Goal: Transaction & Acquisition: Purchase product/service

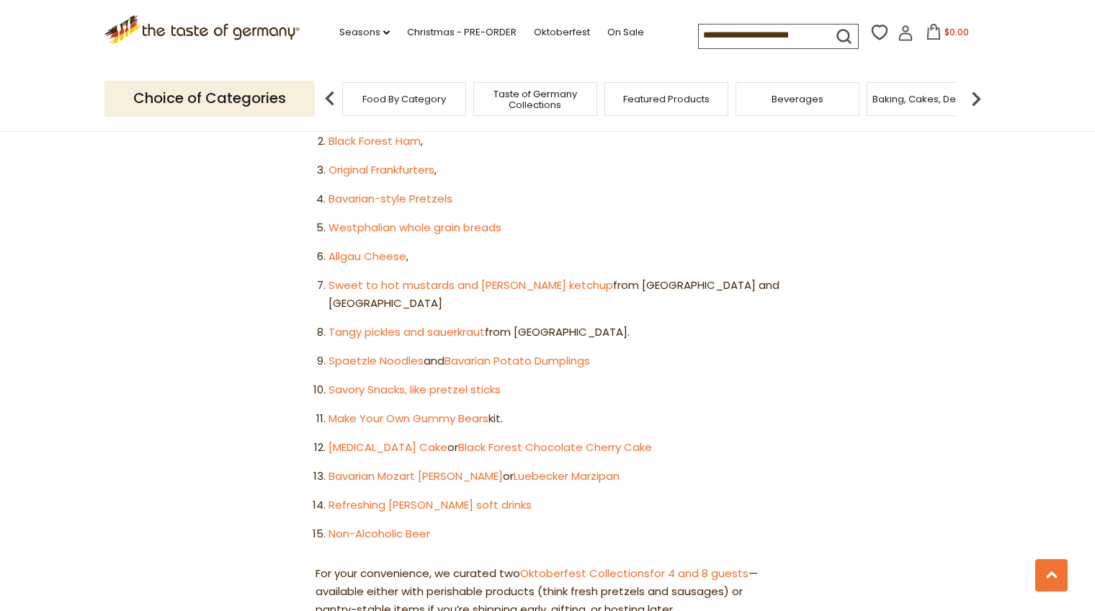
scroll to position [936, 0]
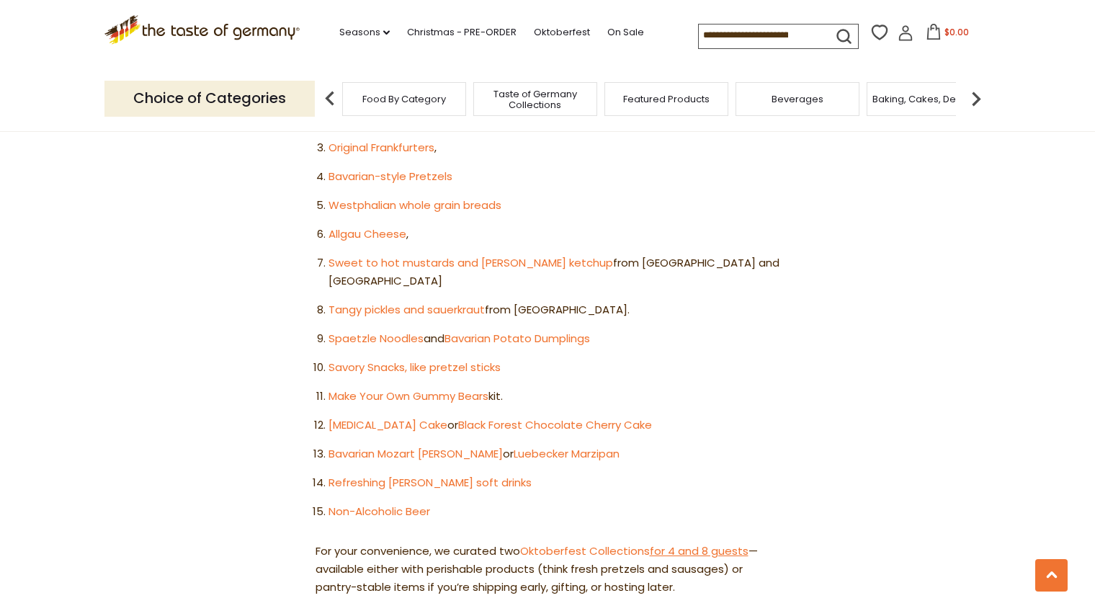
click at [673, 543] on link "for 4 and 8 guests" at bounding box center [699, 550] width 99 height 15
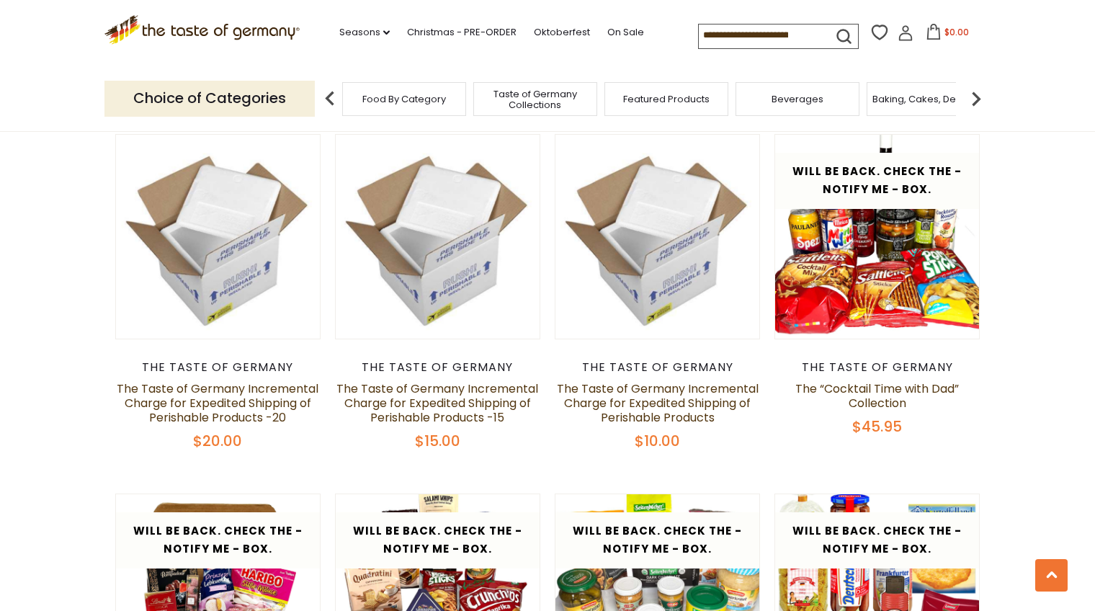
scroll to position [720, 0]
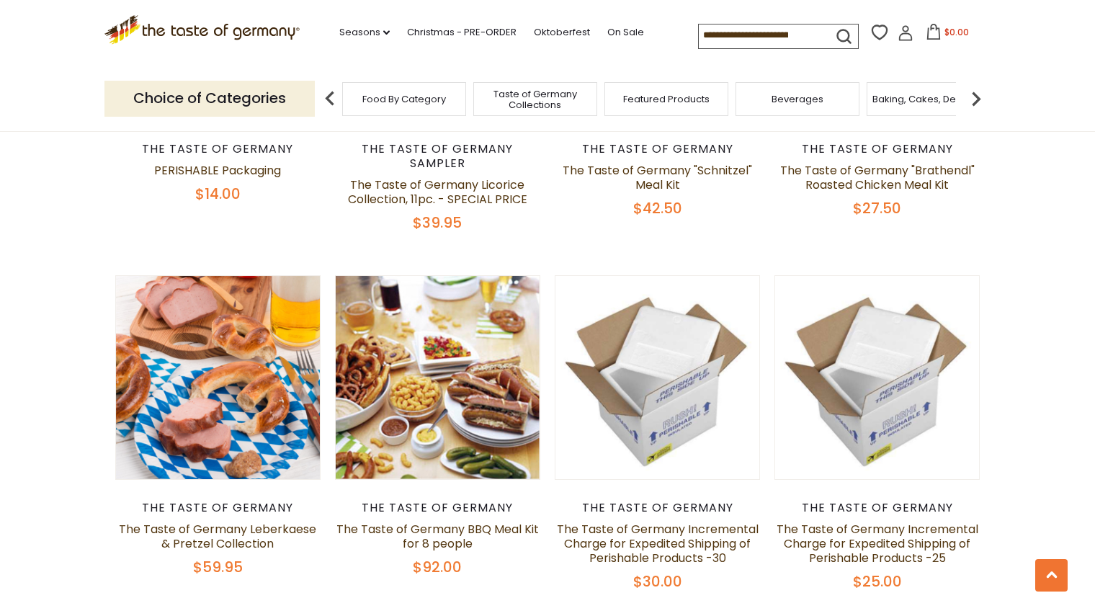
click at [542, 110] on span "Taste of Germany Collections" at bounding box center [534, 100] width 115 height 22
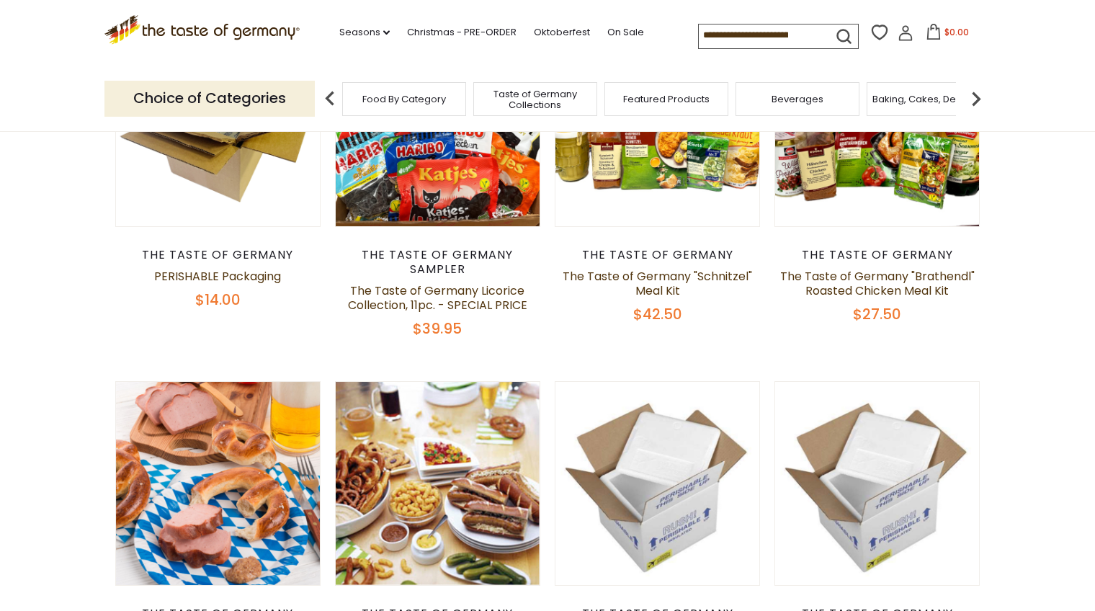
scroll to position [360, 0]
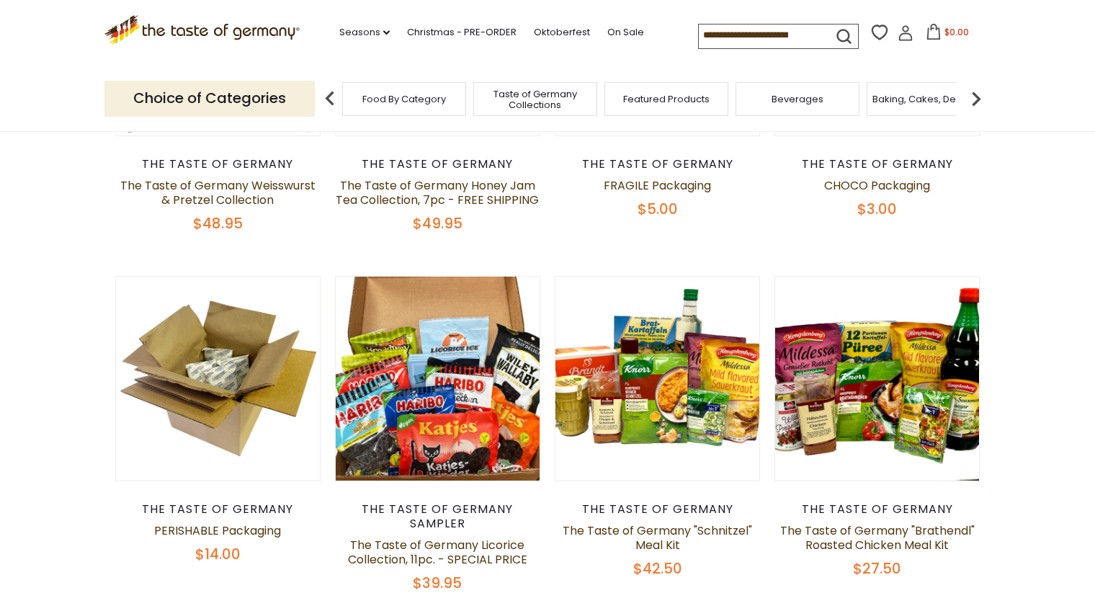
click at [398, 113] on div "Food By Category" at bounding box center [404, 99] width 124 height 34
click at [395, 99] on span "Food By Category" at bounding box center [404, 99] width 84 height 11
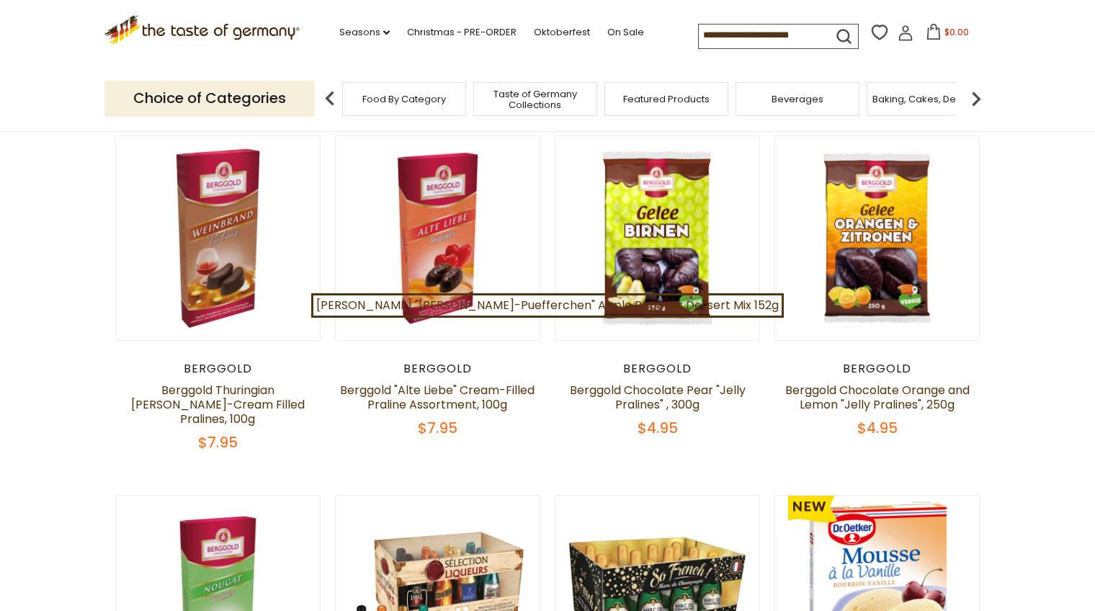
scroll to position [432, 0]
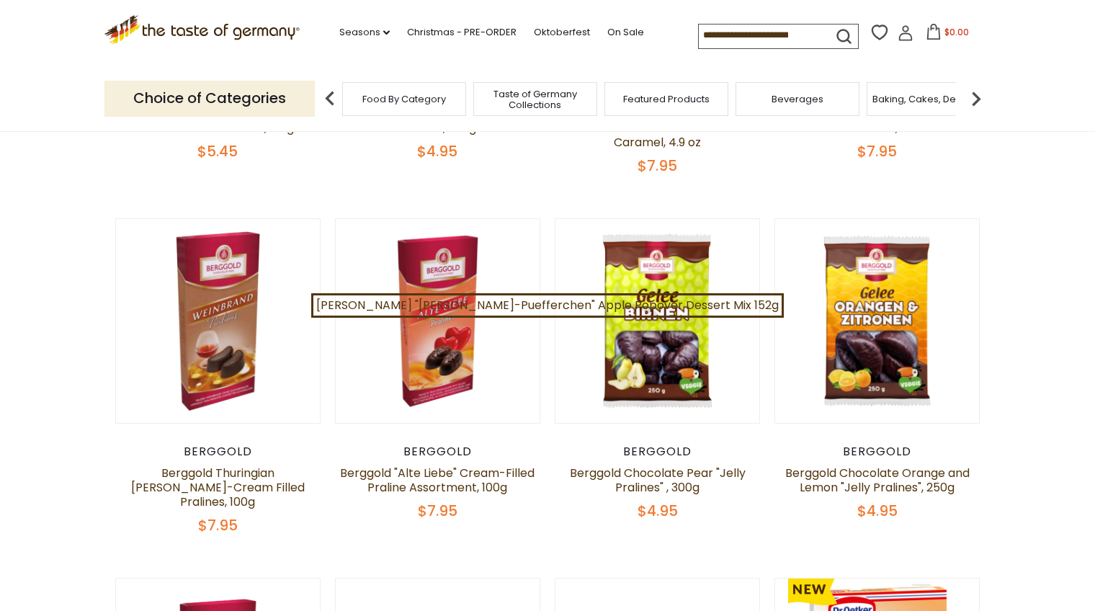
click at [714, 32] on input at bounding box center [760, 34] width 122 height 20
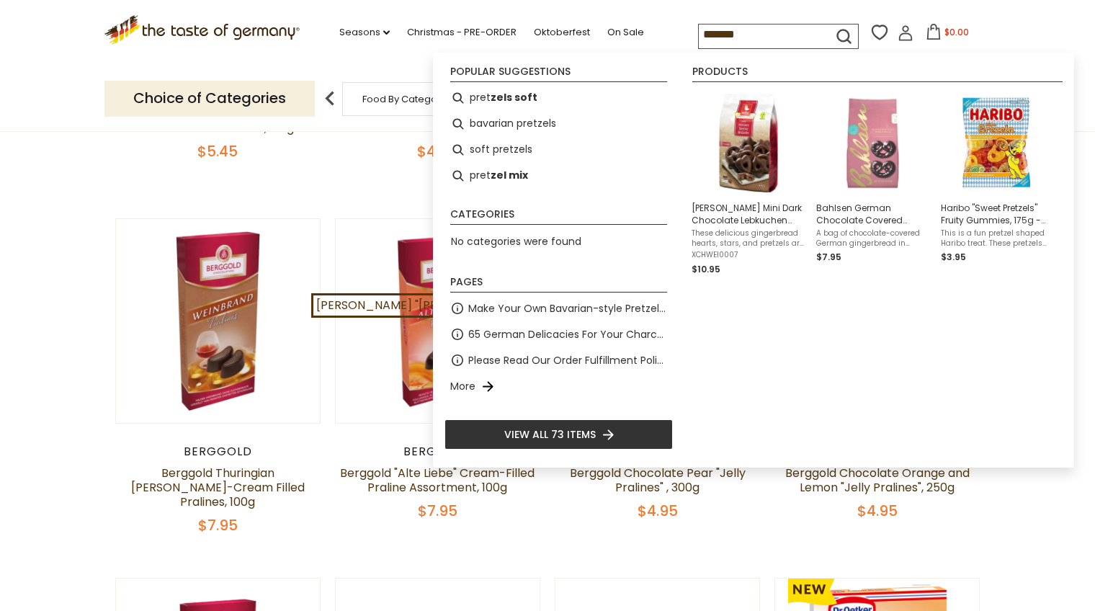
type input "********"
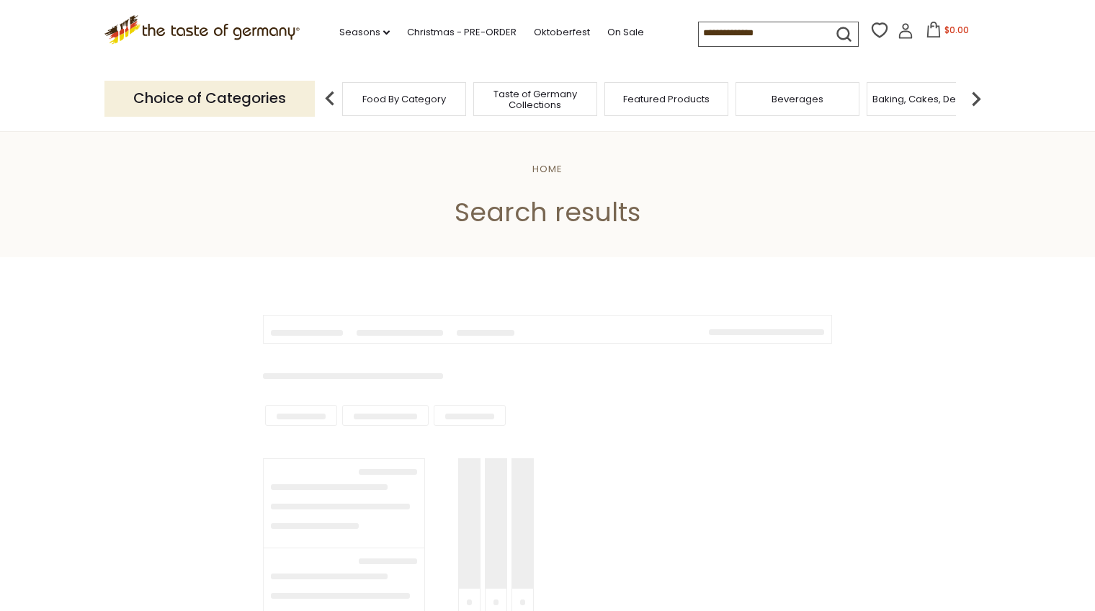
type input "********"
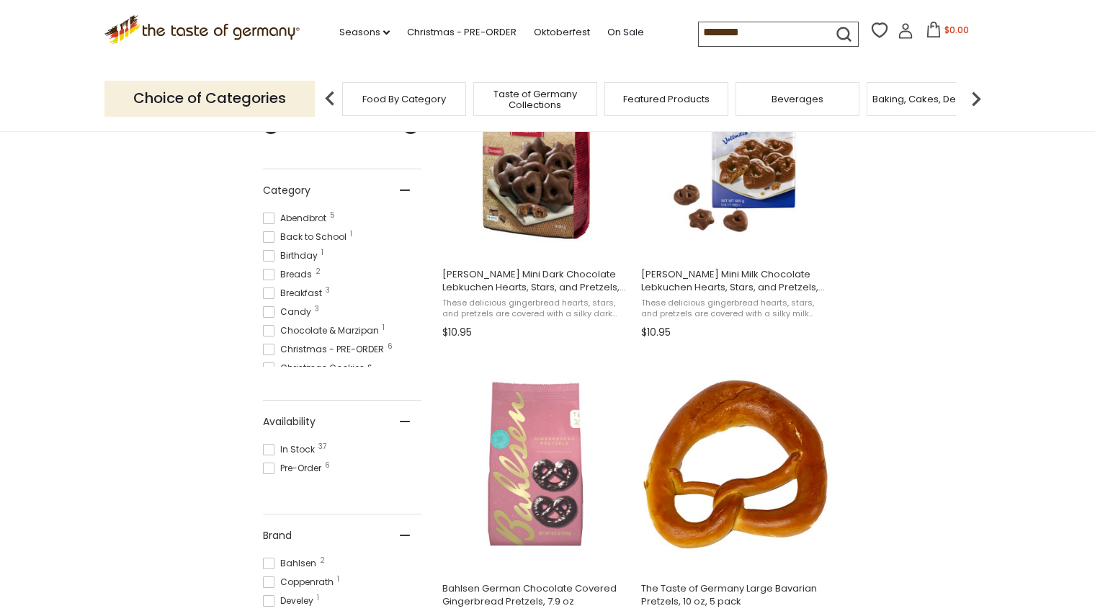
scroll to position [432, 0]
